Goal: Task Accomplishment & Management: Complete application form

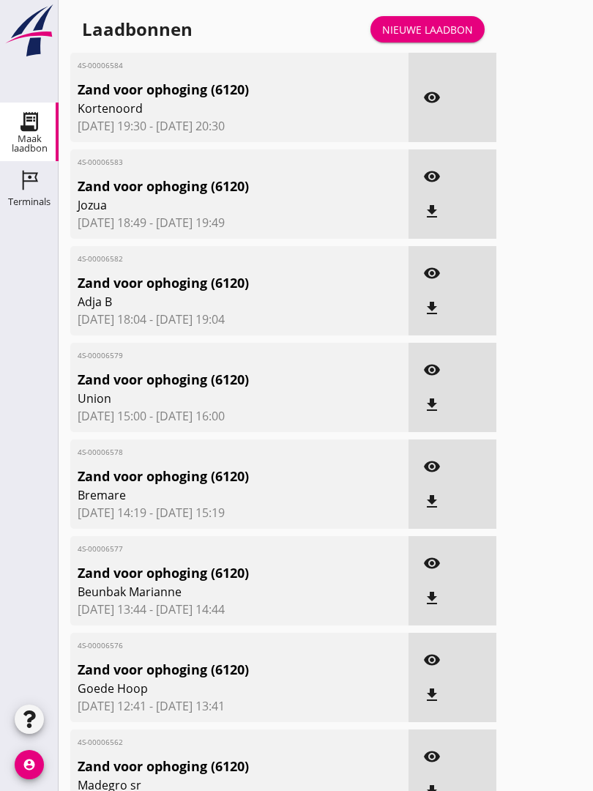
click at [443, 37] on div "Nieuwe laadbon" at bounding box center [427, 29] width 91 height 15
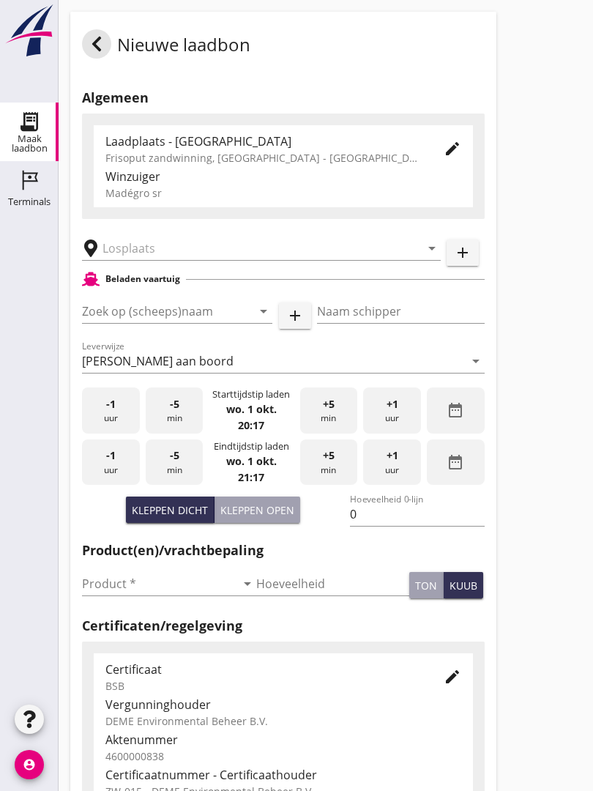
click at [213, 258] on input "text" at bounding box center [250, 247] width 297 height 23
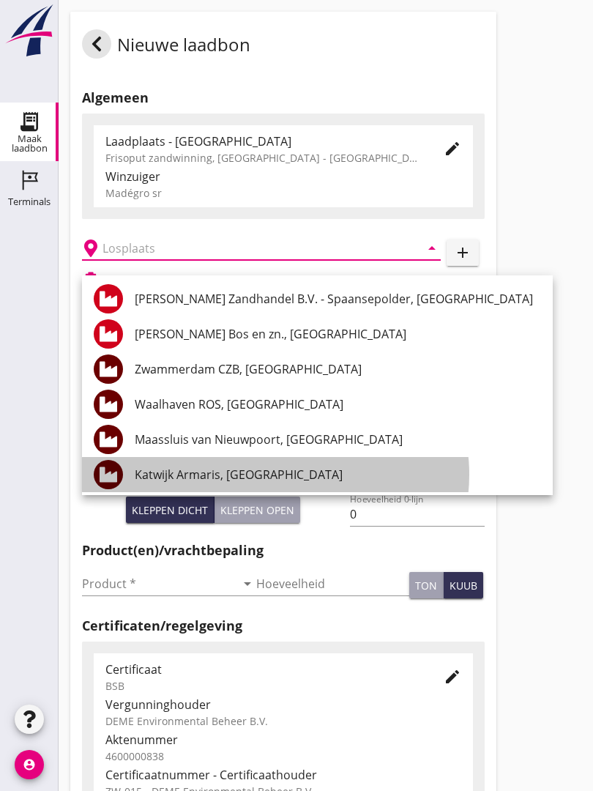
click at [243, 465] on div "Katwijk Armaris, [GEOGRAPHIC_DATA]" at bounding box center [338, 474] width 406 height 35
type input "Katwijk Armaris, [GEOGRAPHIC_DATA]"
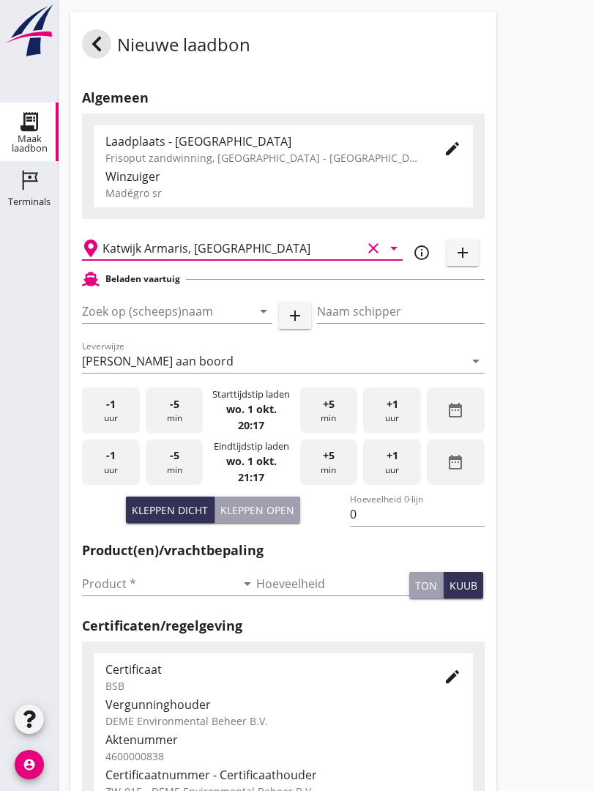
click at [221, 318] on input "Zoek op (scheeps)naam" at bounding box center [156, 310] width 149 height 23
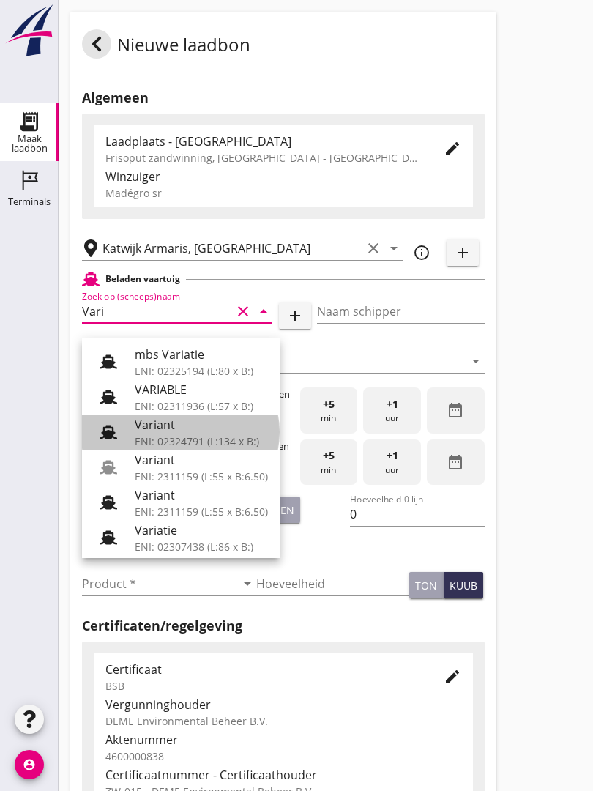
click at [204, 425] on div "Variant" at bounding box center [201, 425] width 133 height 18
type input "Variant"
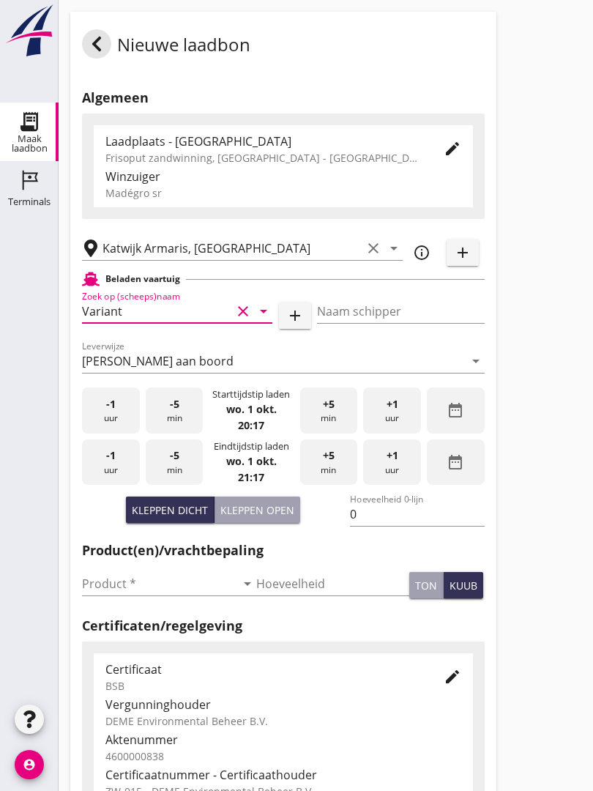
click at [249, 319] on icon "clear" at bounding box center [243, 311] width 18 height 18
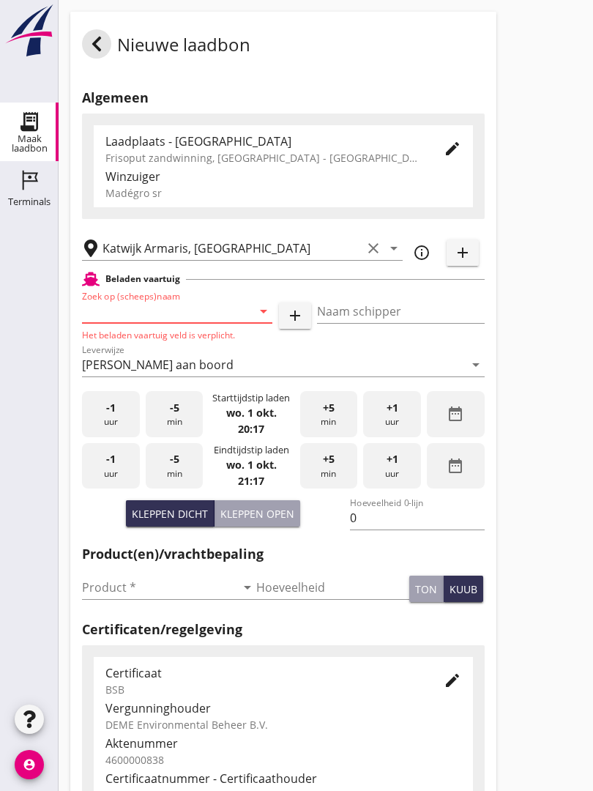
click at [160, 320] on input "Zoek op (scheeps)naam" at bounding box center [156, 310] width 149 height 23
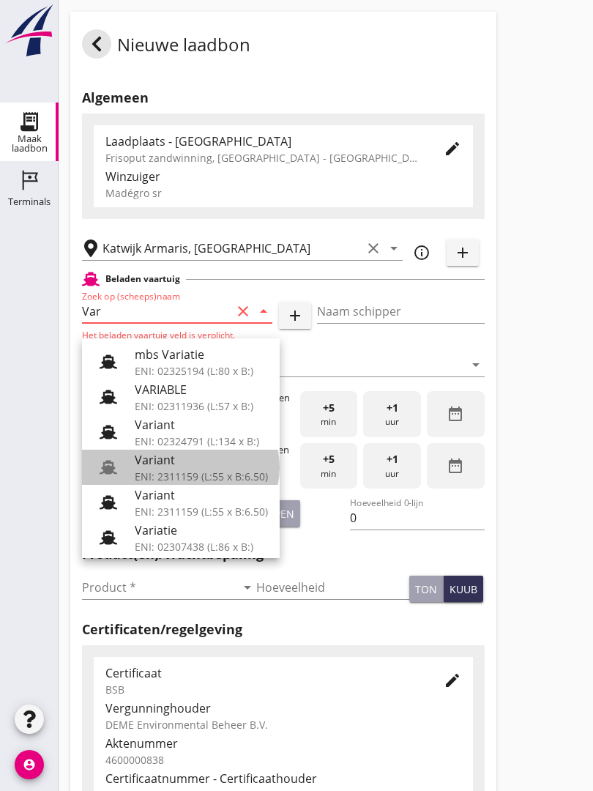
click at [213, 460] on div "Variant" at bounding box center [201, 460] width 133 height 18
type input "Variant"
type input "[PERSON_NAME]"
type input "337"
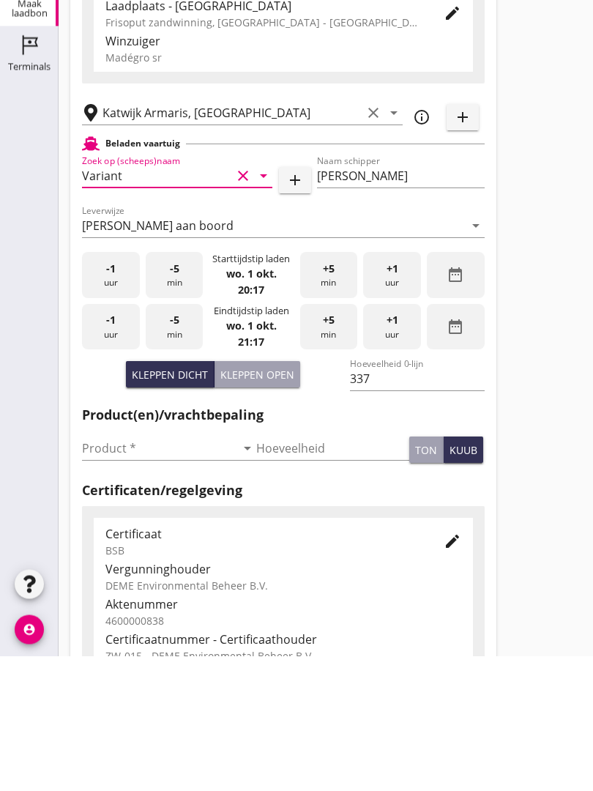
click at [115, 572] on input "Product *" at bounding box center [159, 583] width 154 height 23
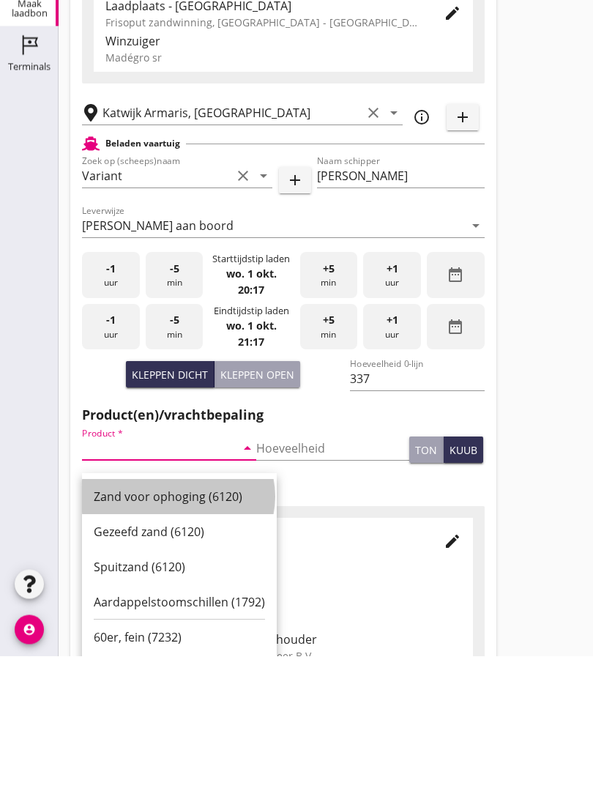
click at [171, 623] on div "Zand voor ophoging (6120)" at bounding box center [179, 632] width 171 height 18
type input "Zand voor ophoging (6120)"
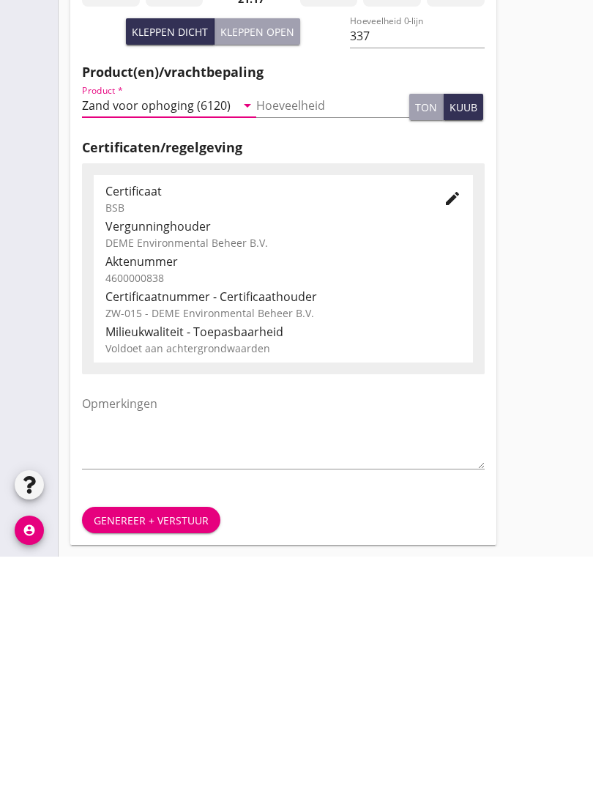
scroll to position [256, 0]
click at [184, 741] on button "Genereer + verstuur" at bounding box center [151, 754] width 138 height 26
